Goal: Task Accomplishment & Management: Use online tool/utility

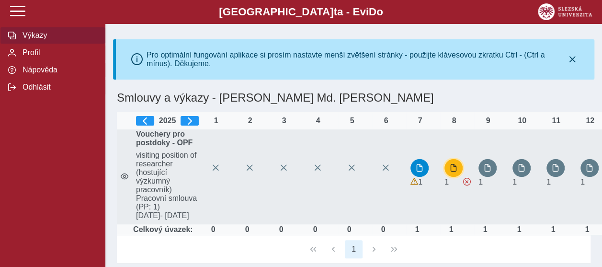
click at [452, 171] on span "button" at bounding box center [454, 168] width 8 height 8
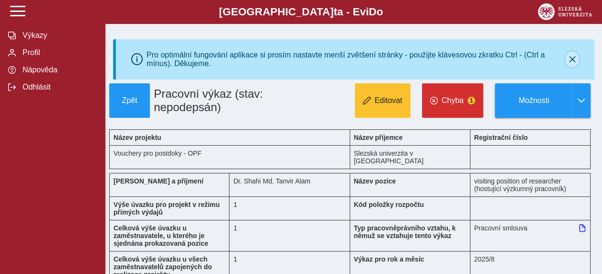
click at [574, 57] on icon "button" at bounding box center [572, 60] width 8 height 8
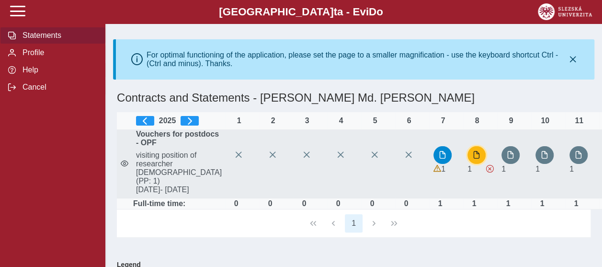
click at [473, 159] on span "button" at bounding box center [477, 155] width 8 height 8
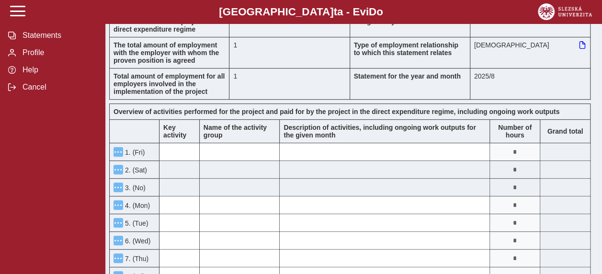
scroll to position [144, 0]
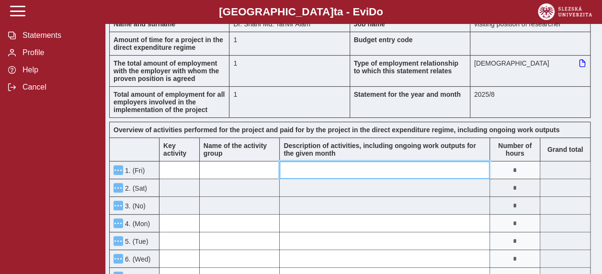
click at [325, 167] on input at bounding box center [385, 169] width 210 height 17
click at [351, 166] on input at bounding box center [385, 169] width 210 height 17
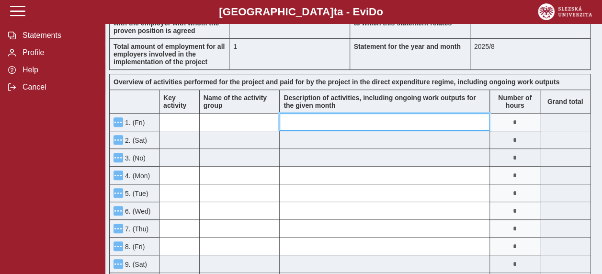
scroll to position [0, 0]
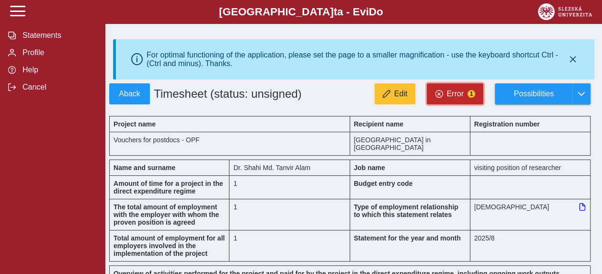
click at [444, 100] on button "Error 1" at bounding box center [455, 93] width 57 height 21
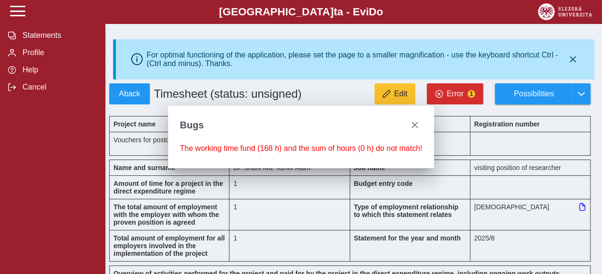
click at [62, 148] on div "Statements Profile Help Cancel" at bounding box center [52, 137] width 105 height 274
click at [411, 123] on span "close" at bounding box center [415, 125] width 8 height 8
